Goal: Transaction & Acquisition: Purchase product/service

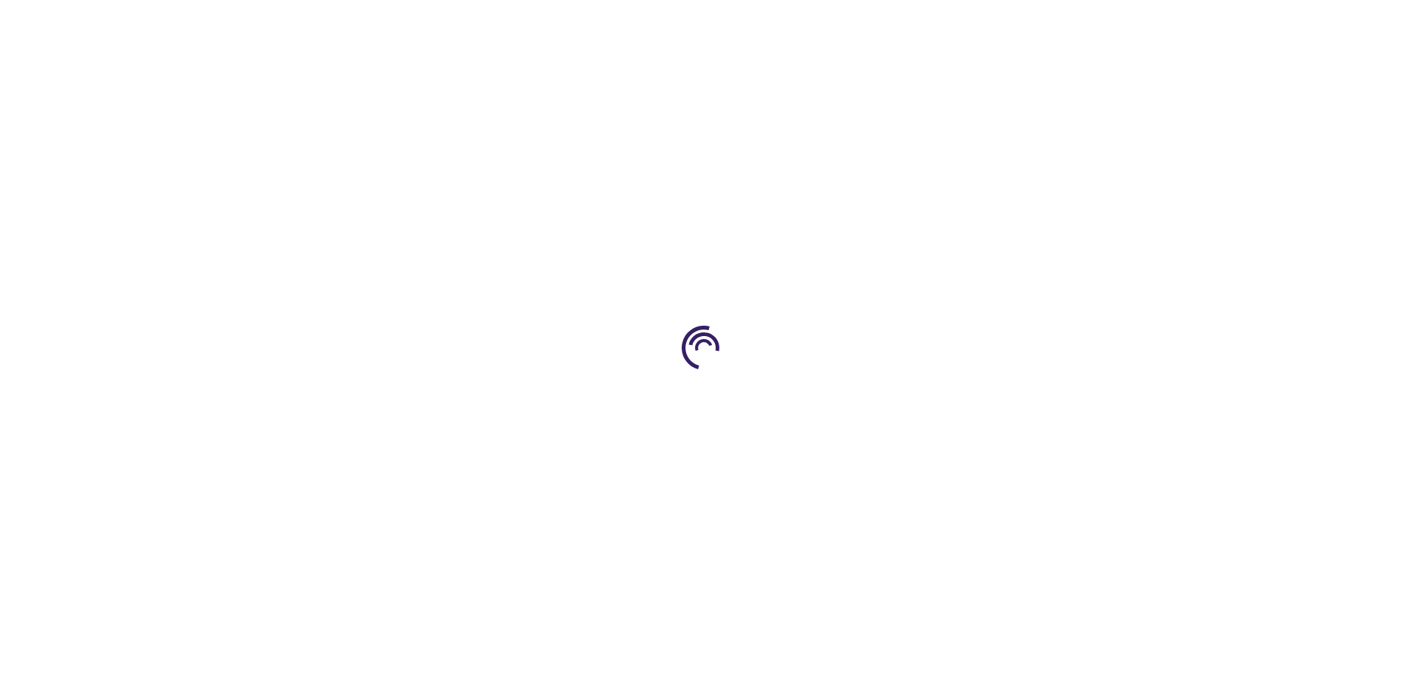
click at [930, 22] on link "Log In" at bounding box center [928, 22] width 29 height 12
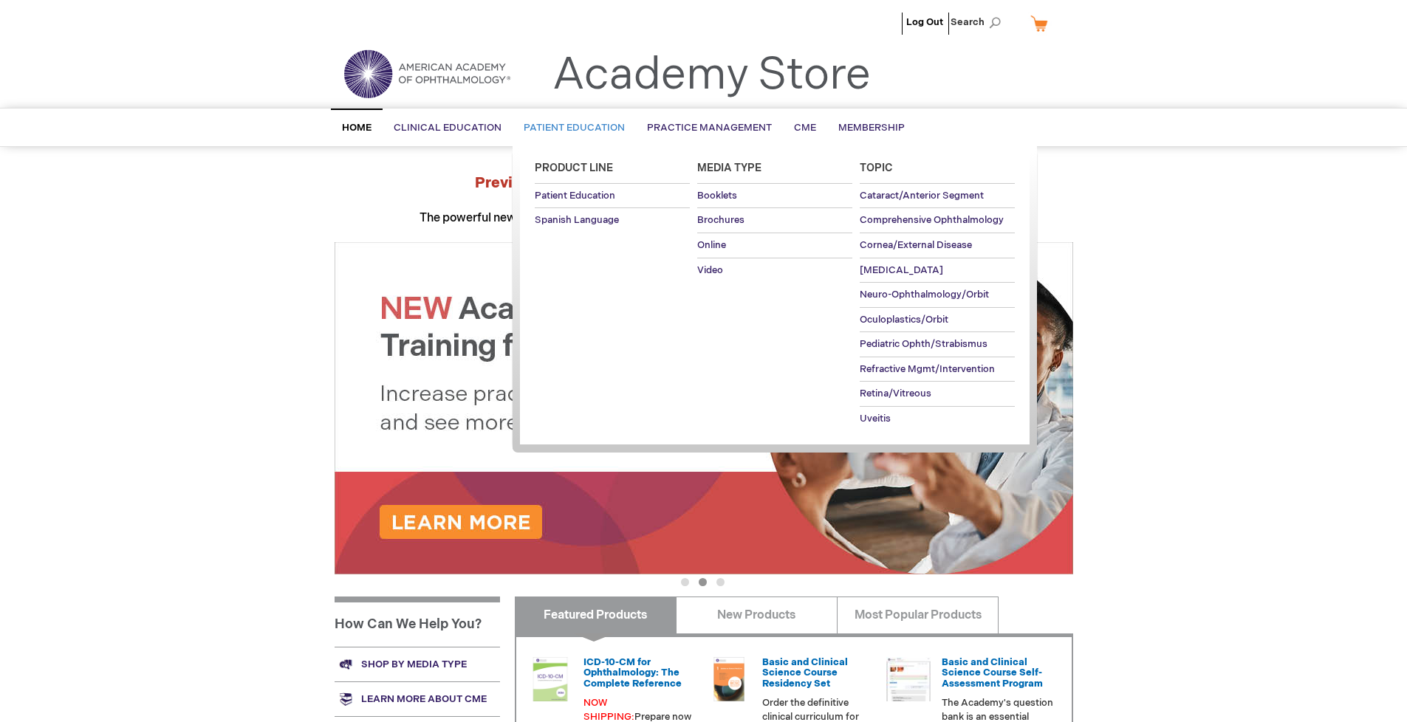
click at [570, 128] on span "Patient Education" at bounding box center [574, 128] width 101 height 12
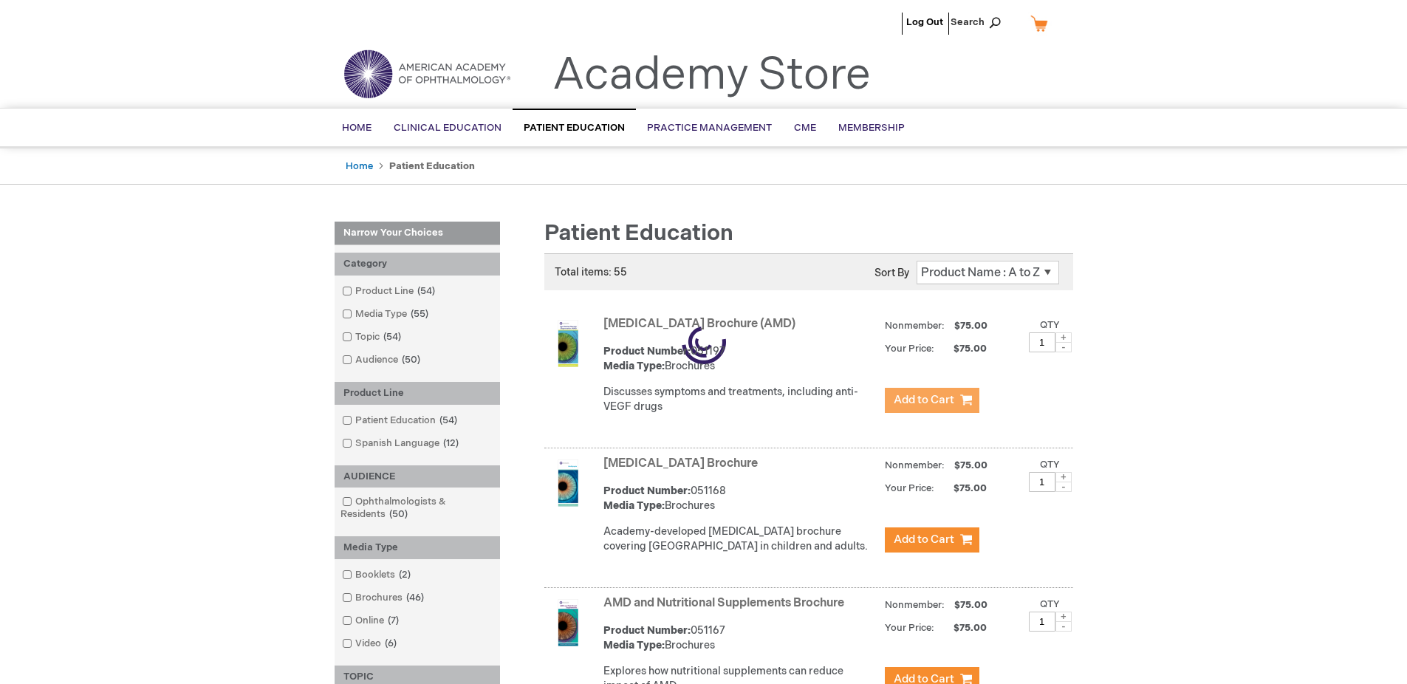
click at [931, 400] on span "Add to Cart" at bounding box center [923, 400] width 61 height 14
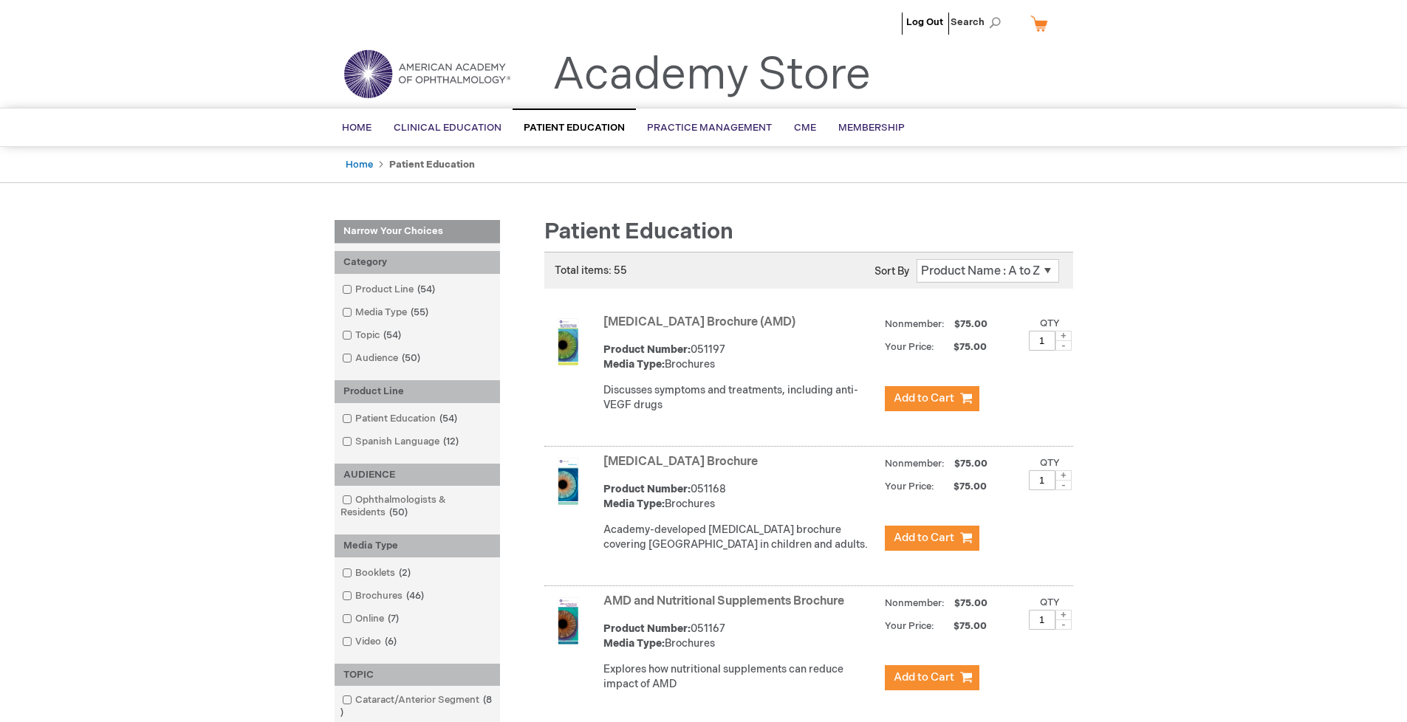
click at [727, 608] on link "AMD and Nutritional Supplements Brochure" at bounding box center [723, 601] width 241 height 14
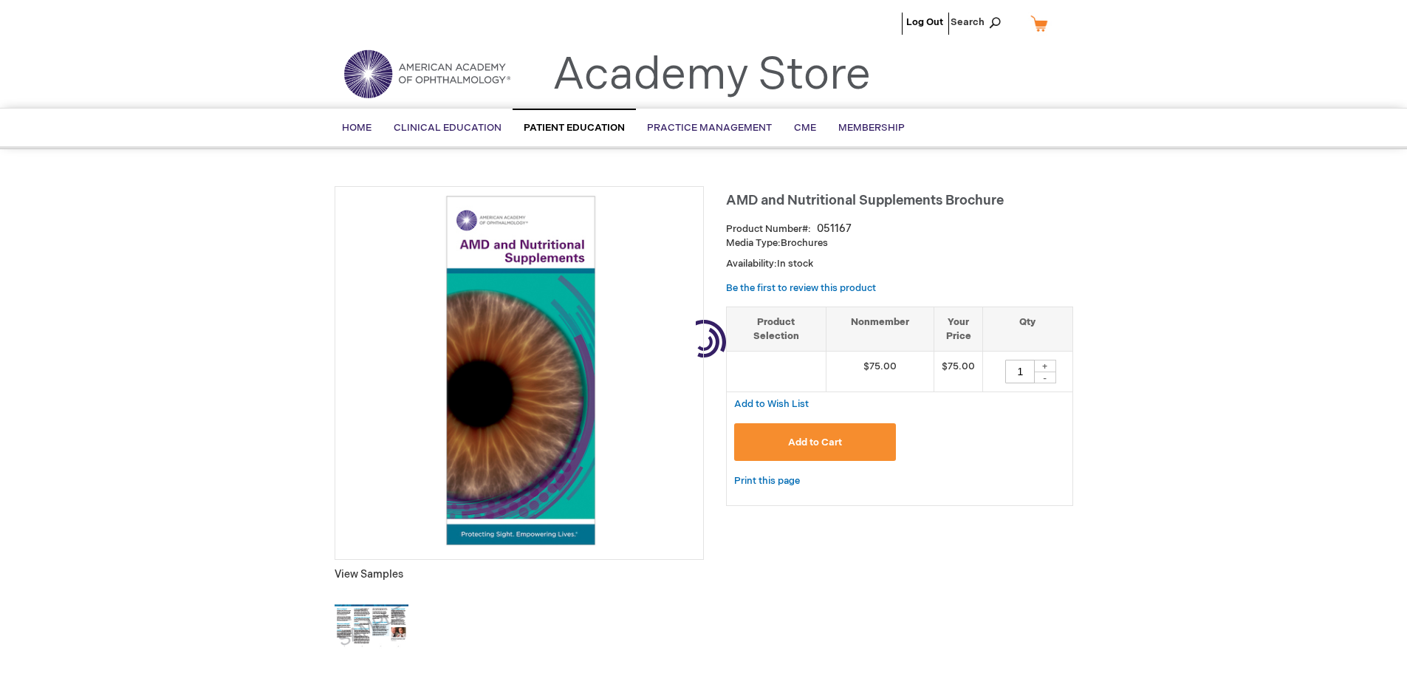
click at [814, 442] on span "Add to Cart" at bounding box center [815, 442] width 54 height 12
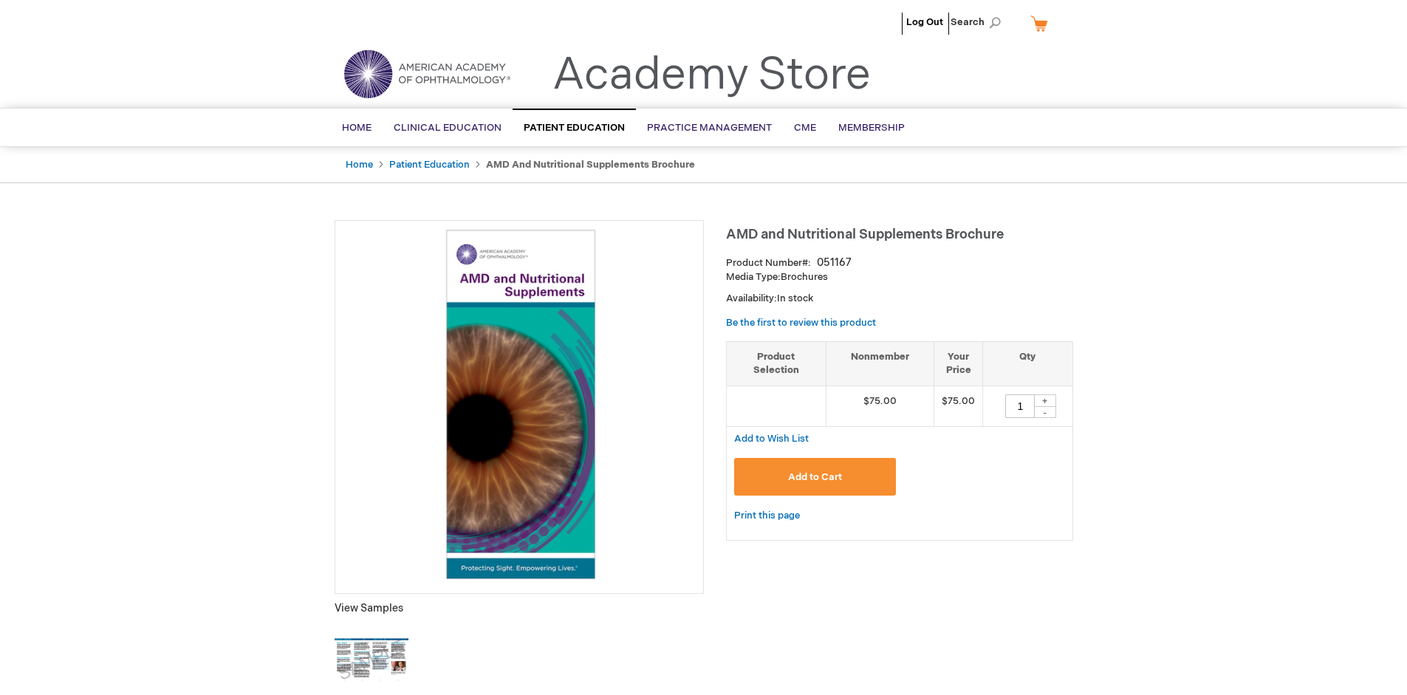
type input "1"
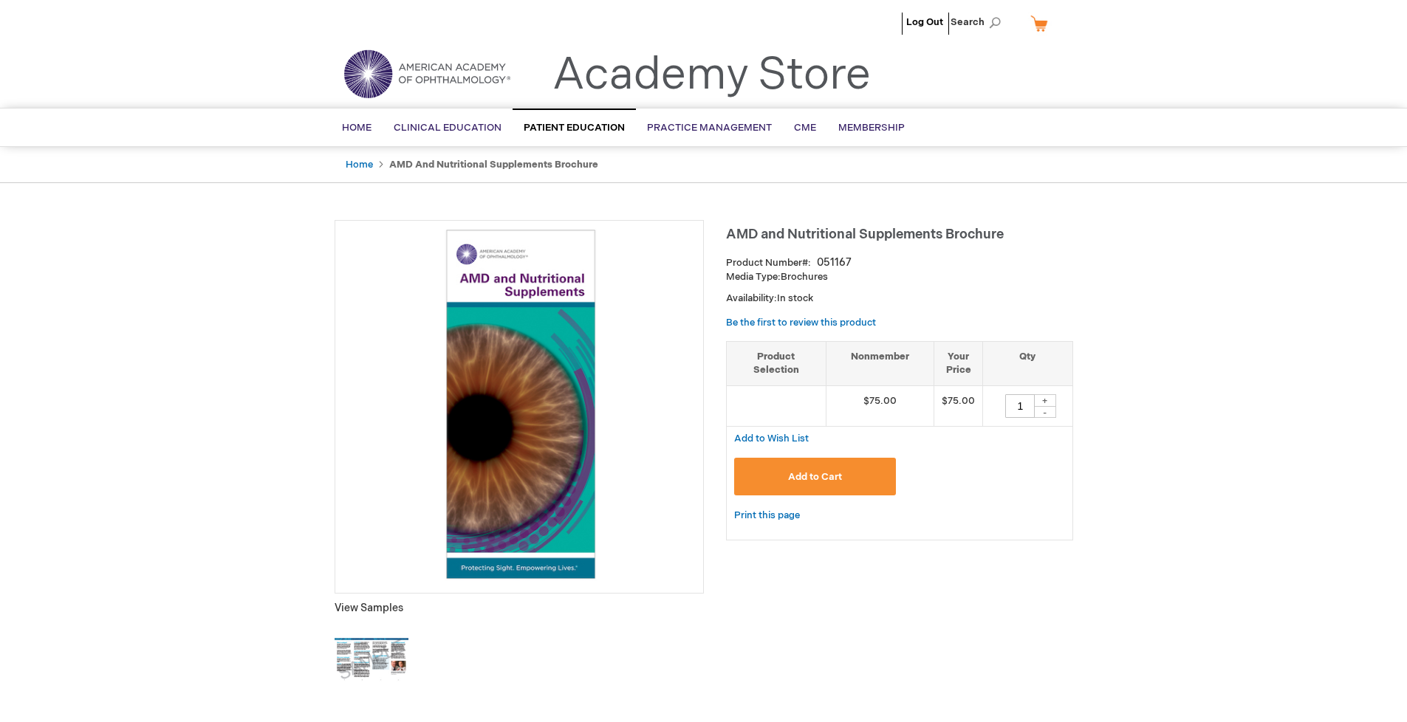
type input "1"
click at [1044, 23] on link "My Cart" at bounding box center [1044, 23] width 35 height 26
